Goal: Information Seeking & Learning: Learn about a topic

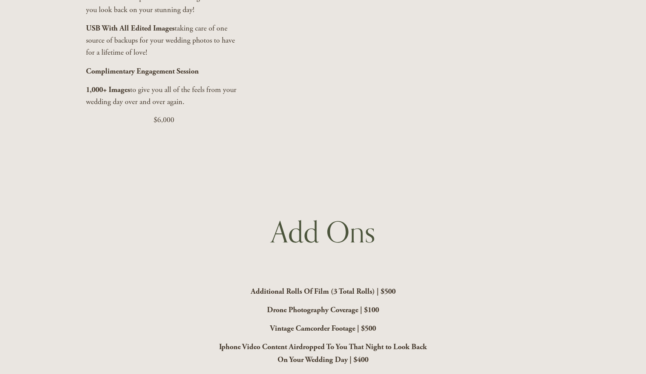
scroll to position [1958, 0]
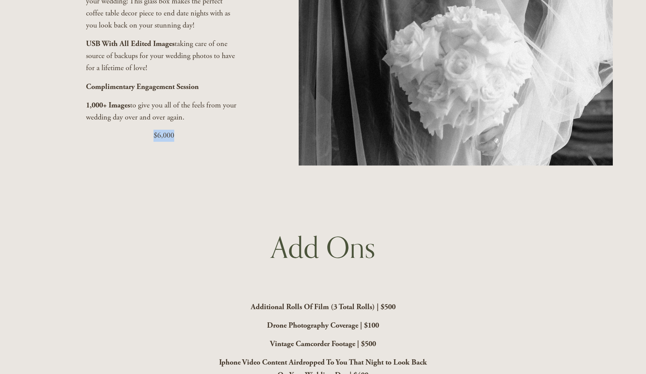
drag, startPoint x: 175, startPoint y: 155, endPoint x: 152, endPoint y: 155, distance: 22.6
click at [152, 142] on p "$6,000" at bounding box center [163, 136] width 155 height 12
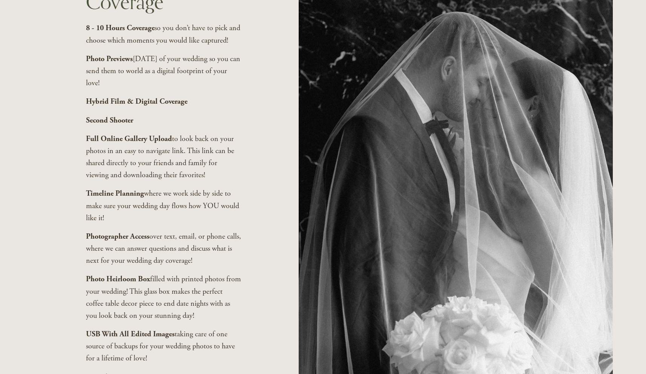
scroll to position [1653, 0]
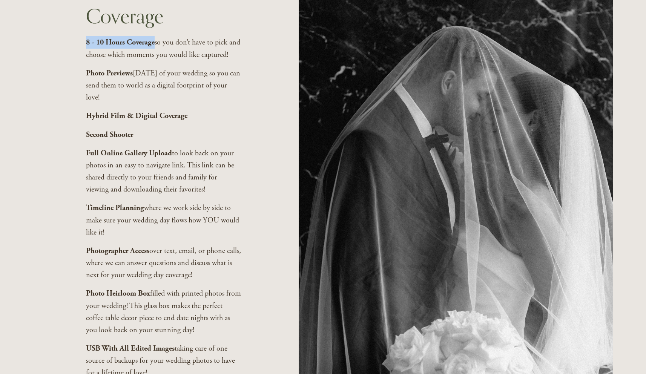
drag, startPoint x: 84, startPoint y: 49, endPoint x: 155, endPoint y: 52, distance: 70.6
click at [155, 52] on div "All Inclusive Coverage 8 - 10 Hours Coverage so you don’t have to pick and choo…" at bounding box center [323, 223] width 646 height 493
copy div "8 - 10 Hours Coverage"
drag, startPoint x: 133, startPoint y: 93, endPoint x: 86, endPoint y: 93, distance: 47.2
click at [86, 78] on strong "Photo Previews" at bounding box center [109, 73] width 47 height 9
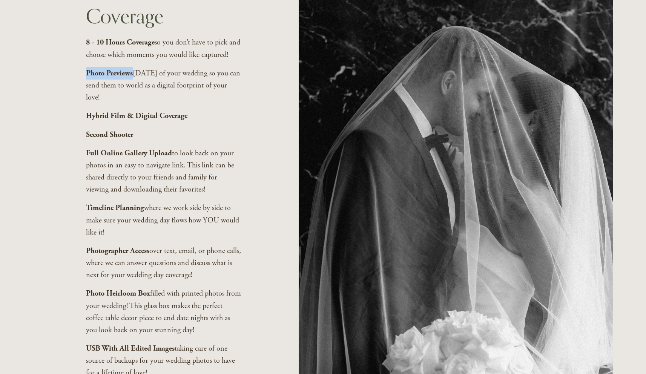
copy strong "Photo Previews"
click at [166, 120] on strong "Hybrid Film & Digital Coverage" at bounding box center [136, 115] width 101 height 9
copy strong "Hybrid Film & Digital Coverage"
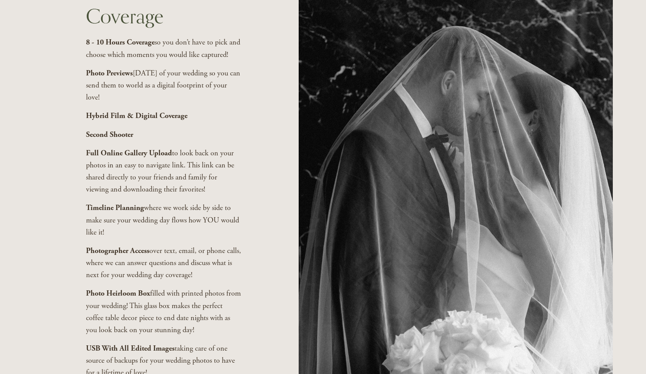
click at [121, 139] on strong "Second Shooter" at bounding box center [109, 134] width 47 height 9
copy strong "Second Shooter"
drag, startPoint x: 168, startPoint y: 173, endPoint x: 80, endPoint y: 172, distance: 88.3
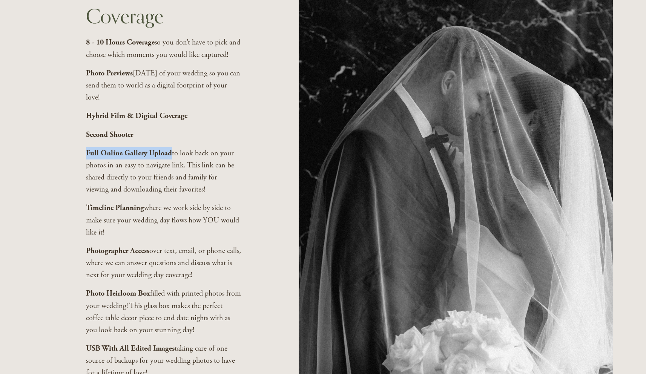
click at [80, 172] on div "All Inclusive Coverage 8 - 10 Hours Coverage so you don’t have to pick and choo…" at bounding box center [323, 223] width 646 height 493
copy strong "Full Online Gallery Upload"
drag, startPoint x: 142, startPoint y: 228, endPoint x: 80, endPoint y: 228, distance: 61.9
click at [80, 228] on div "All Inclusive Coverage 8 - 10 Hours Coverage so you don’t have to pick and choo…" at bounding box center [323, 223] width 646 height 493
copy strong "Timeline Planning"
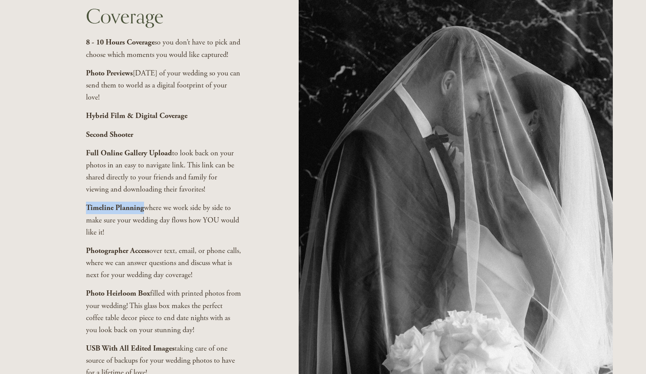
drag, startPoint x: 152, startPoint y: 314, endPoint x: 83, endPoint y: 313, distance: 68.7
click at [83, 313] on div "All Inclusive Coverage 8 - 10 Hours Coverage so you don’t have to pick and choo…" at bounding box center [323, 223] width 646 height 493
copy strong "Photo Heirloom Box"
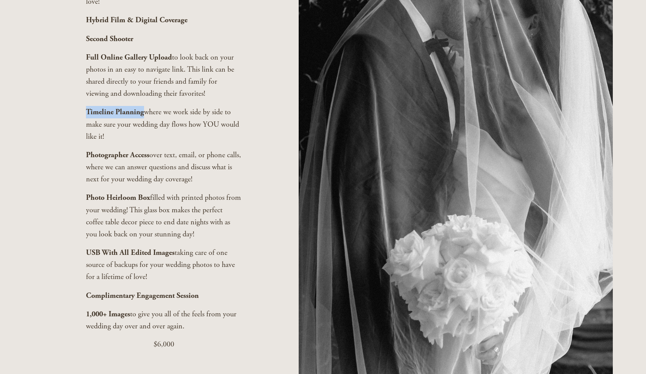
scroll to position [1771, 0]
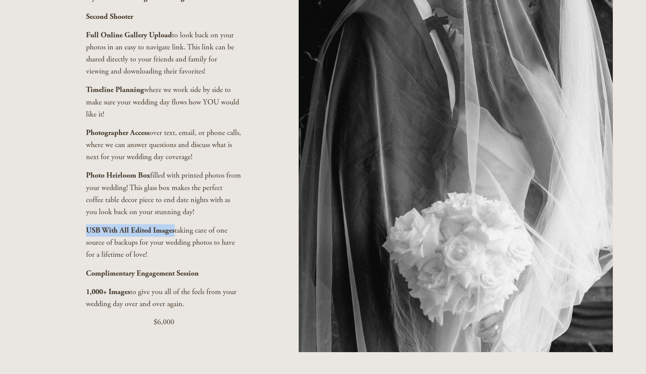
drag, startPoint x: 174, startPoint y: 251, endPoint x: 81, endPoint y: 250, distance: 92.8
click at [81, 251] on div "All Inclusive Coverage 8 - 10 Hours Coverage so you don’t have to pick and choo…" at bounding box center [323, 105] width 646 height 493
copy strong "USB With All Edited Images"
click at [180, 278] on strong "Complimentary Engagement Session" at bounding box center [142, 273] width 113 height 9
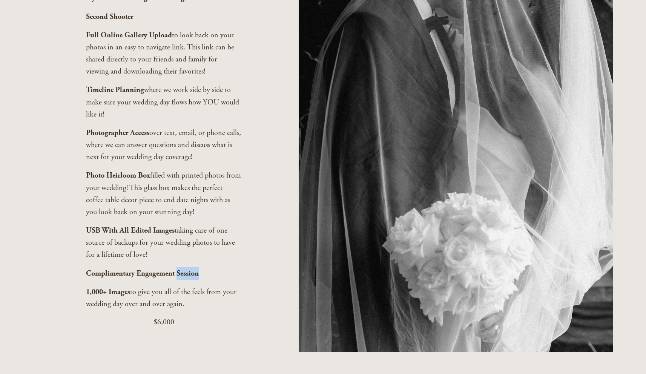
click at [180, 278] on strong "Complimentary Engagement Session" at bounding box center [142, 273] width 113 height 9
copy strong "Complimentary Engagement Session"
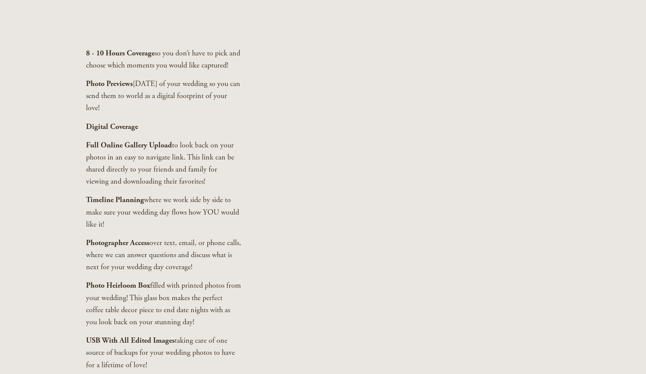
scroll to position [2458, 0]
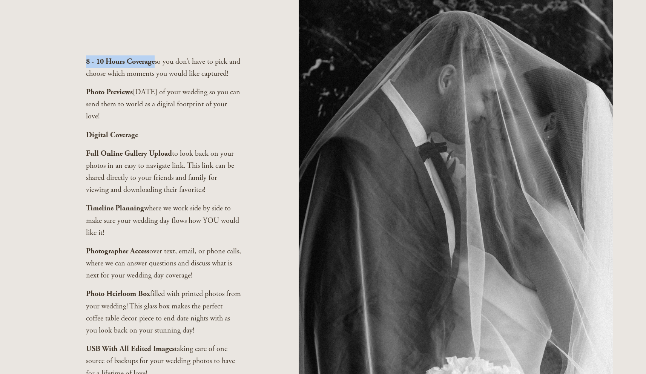
drag, startPoint x: 157, startPoint y: 69, endPoint x: 81, endPoint y: 71, distance: 75.5
click at [81, 71] on div "Base Coverage 8 - 10 Hours Coverage so you don’t have to pick and choose which …" at bounding box center [323, 251] width 646 height 600
copy strong "8 - 10 Hours Coverage"
drag, startPoint x: 134, startPoint y: 115, endPoint x: 84, endPoint y: 115, distance: 49.8
click at [84, 115] on div "Base Coverage 8 - 10 Hours Coverage so you don’t have to pick and choose which …" at bounding box center [323, 251] width 646 height 600
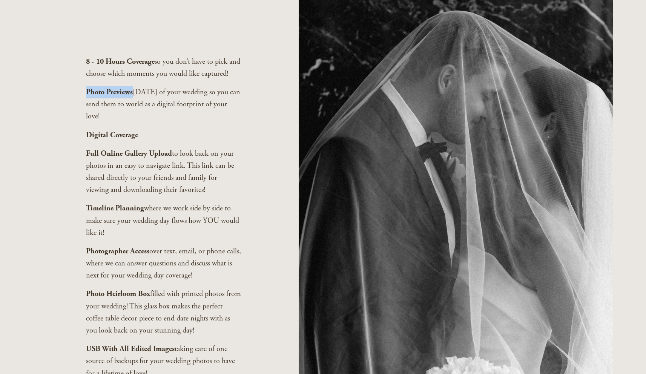
copy strong "Photo Previews"
click at [128, 140] on strong "Digital Coverage" at bounding box center [112, 135] width 52 height 9
copy strong "Digital Coverage"
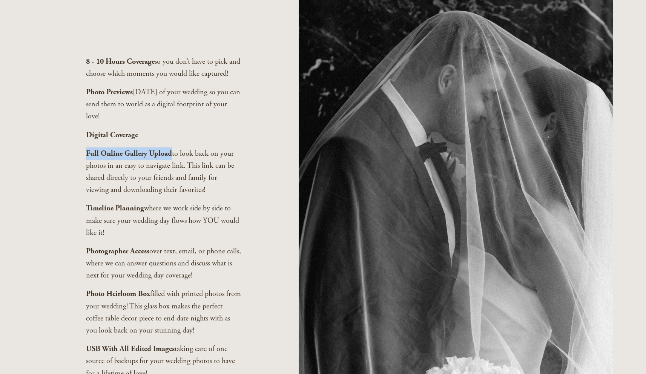
drag, startPoint x: 172, startPoint y: 173, endPoint x: 86, endPoint y: 176, distance: 86.1
click at [86, 158] on strong "Full Online Gallery Upload" at bounding box center [129, 153] width 86 height 9
copy strong "Full Online Gallery Upload"
drag, startPoint x: 144, startPoint y: 228, endPoint x: 81, endPoint y: 230, distance: 63.0
click at [81, 230] on div "Base Coverage 8 - 10 Hours Coverage so you don’t have to pick and choose which …" at bounding box center [323, 251] width 646 height 600
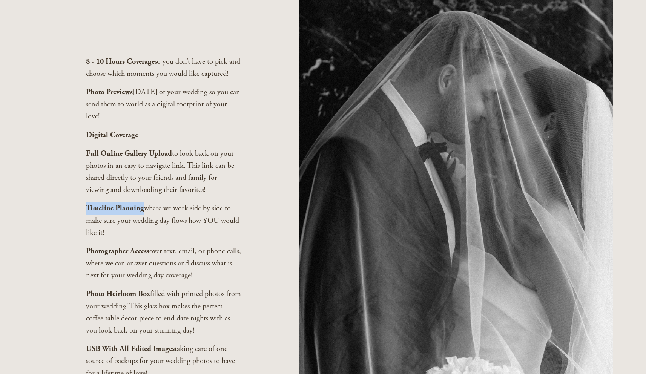
copy strong "Timeline Planning"
drag, startPoint x: 151, startPoint y: 271, endPoint x: 81, endPoint y: 271, distance: 70.2
click at [81, 271] on div "Base Coverage 8 - 10 Hours Coverage so you don’t have to pick and choose which …" at bounding box center [323, 251] width 646 height 600
copy strong "Photographer Access"
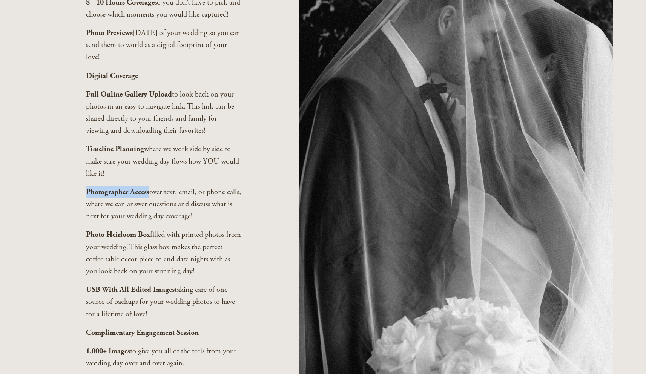
scroll to position [2536, 0]
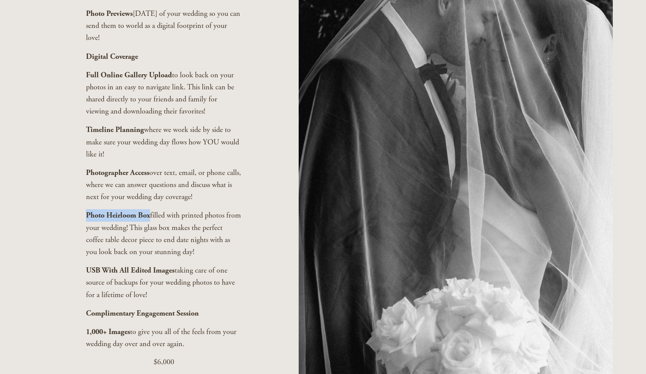
drag, startPoint x: 151, startPoint y: 236, endPoint x: 80, endPoint y: 236, distance: 70.9
click at [80, 236] on div "Base Coverage 8 - 10 Hours Coverage so you don’t have to pick and choose which …" at bounding box center [323, 173] width 646 height 600
copy strong "Photo Heirloom Box"
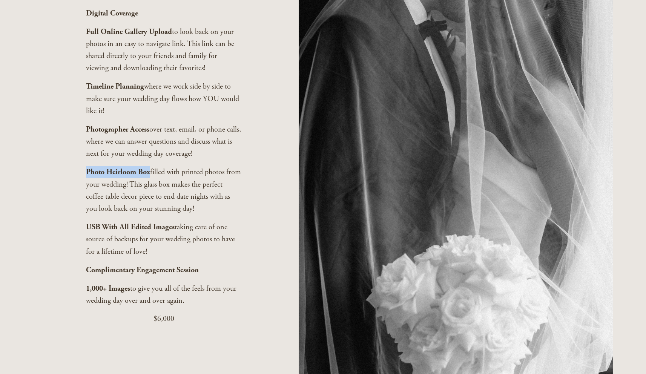
scroll to position [2592, 0]
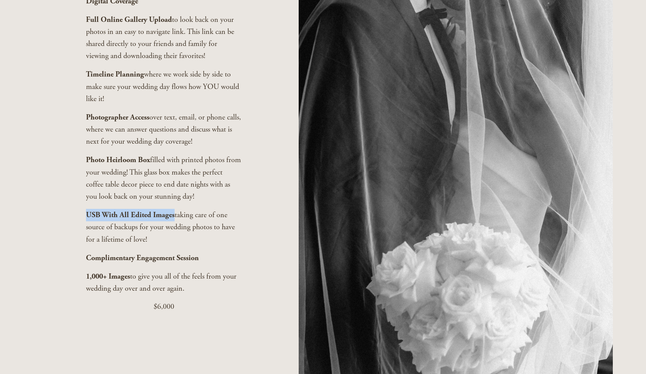
drag, startPoint x: 174, startPoint y: 236, endPoint x: 81, endPoint y: 235, distance: 92.0
click at [81, 235] on div "Base Coverage 8 - 10 Hours Coverage so you don’t have to pick and choose which …" at bounding box center [323, 117] width 646 height 600
copy strong "USB With All Edited Images"
click at [153, 263] on strong "Complimentary Engagement Session" at bounding box center [142, 257] width 113 height 9
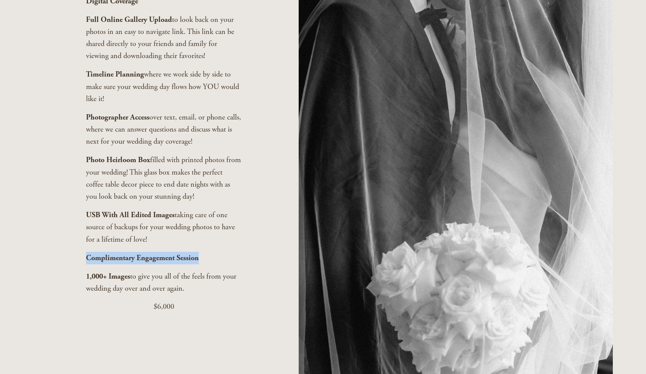
click at [153, 263] on strong "Complimentary Engagement Session" at bounding box center [142, 257] width 113 height 9
copy strong "Complimentary Engagement Session"
